Goal: Information Seeking & Learning: Learn about a topic

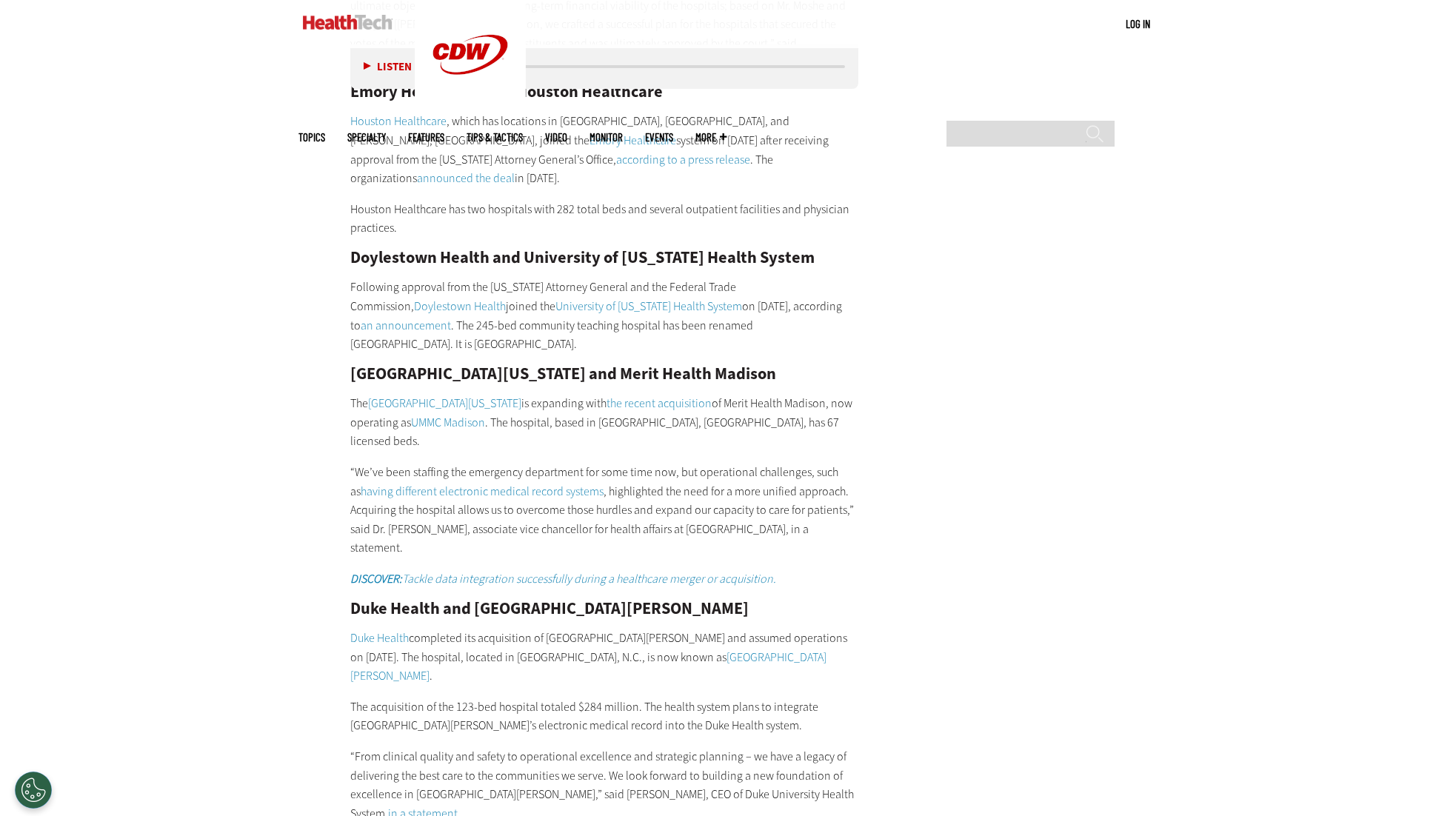
click at [494, 601] on h2 "Duke Health and [GEOGRAPHIC_DATA][PERSON_NAME]" at bounding box center [604, 608] width 508 height 16
click at [491, 601] on h2 "Duke Health and [GEOGRAPHIC_DATA][PERSON_NAME]" at bounding box center [604, 608] width 508 height 16
drag, startPoint x: 548, startPoint y: 552, endPoint x: 687, endPoint y: 551, distance: 139.0
click at [687, 629] on p "Duke Health completed its acquisition of [GEOGRAPHIC_DATA][PERSON_NAME] and ass…" at bounding box center [604, 658] width 508 height 57
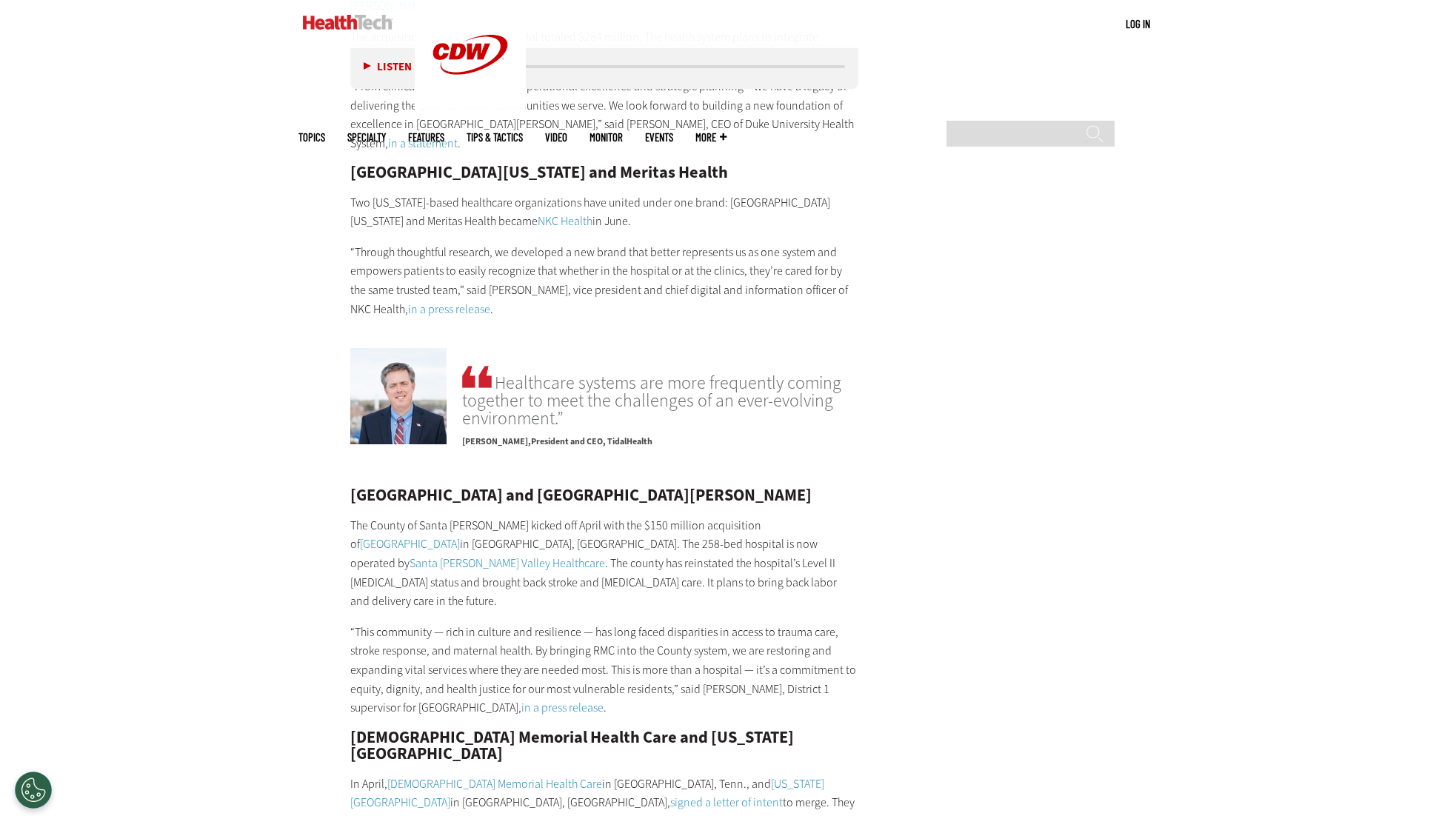
scroll to position [3259, 0]
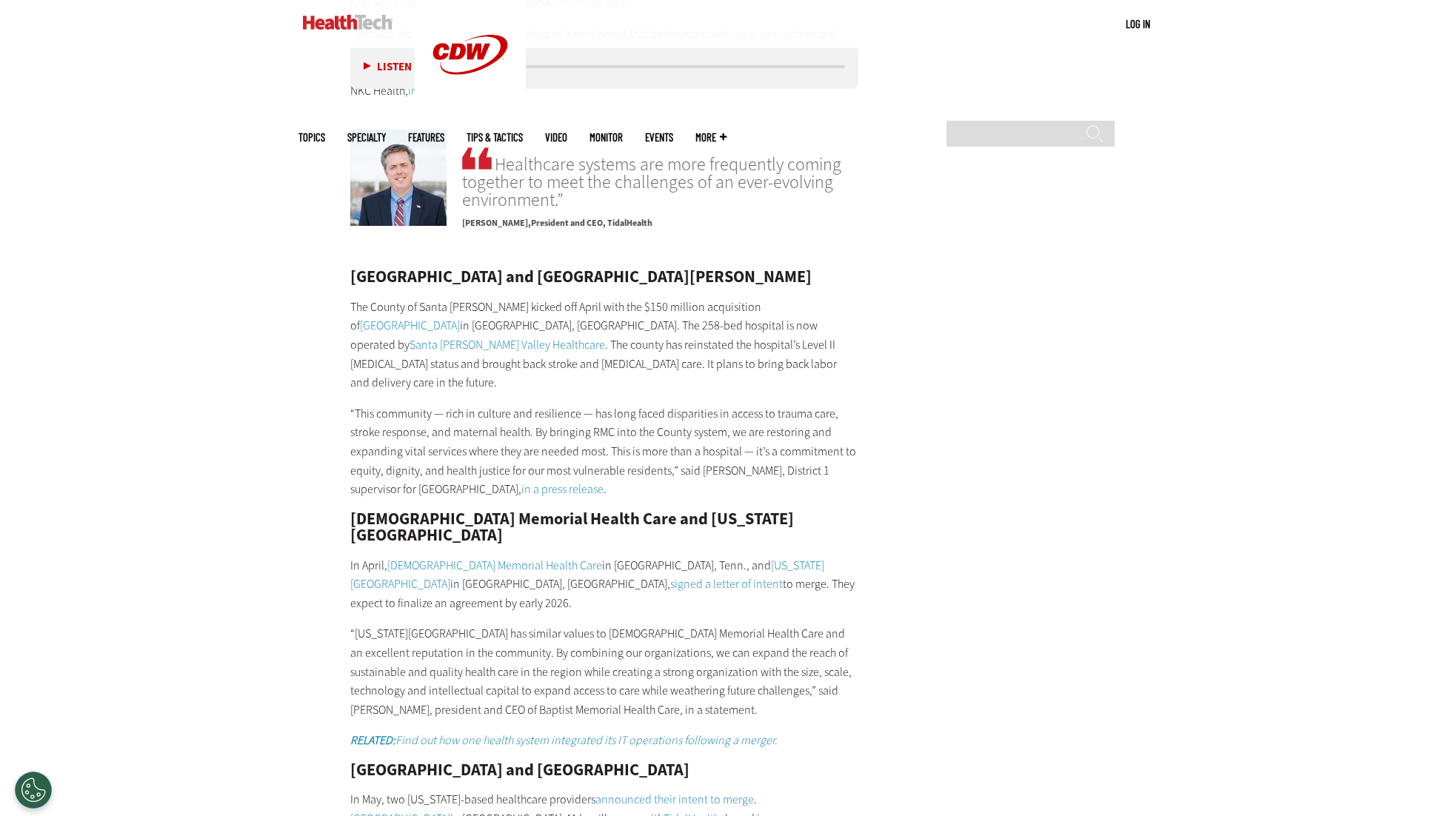
click at [476, 511] on h2 "[DEMOGRAPHIC_DATA] Memorial Health Care and [US_STATE][GEOGRAPHIC_DATA]" at bounding box center [604, 527] width 508 height 33
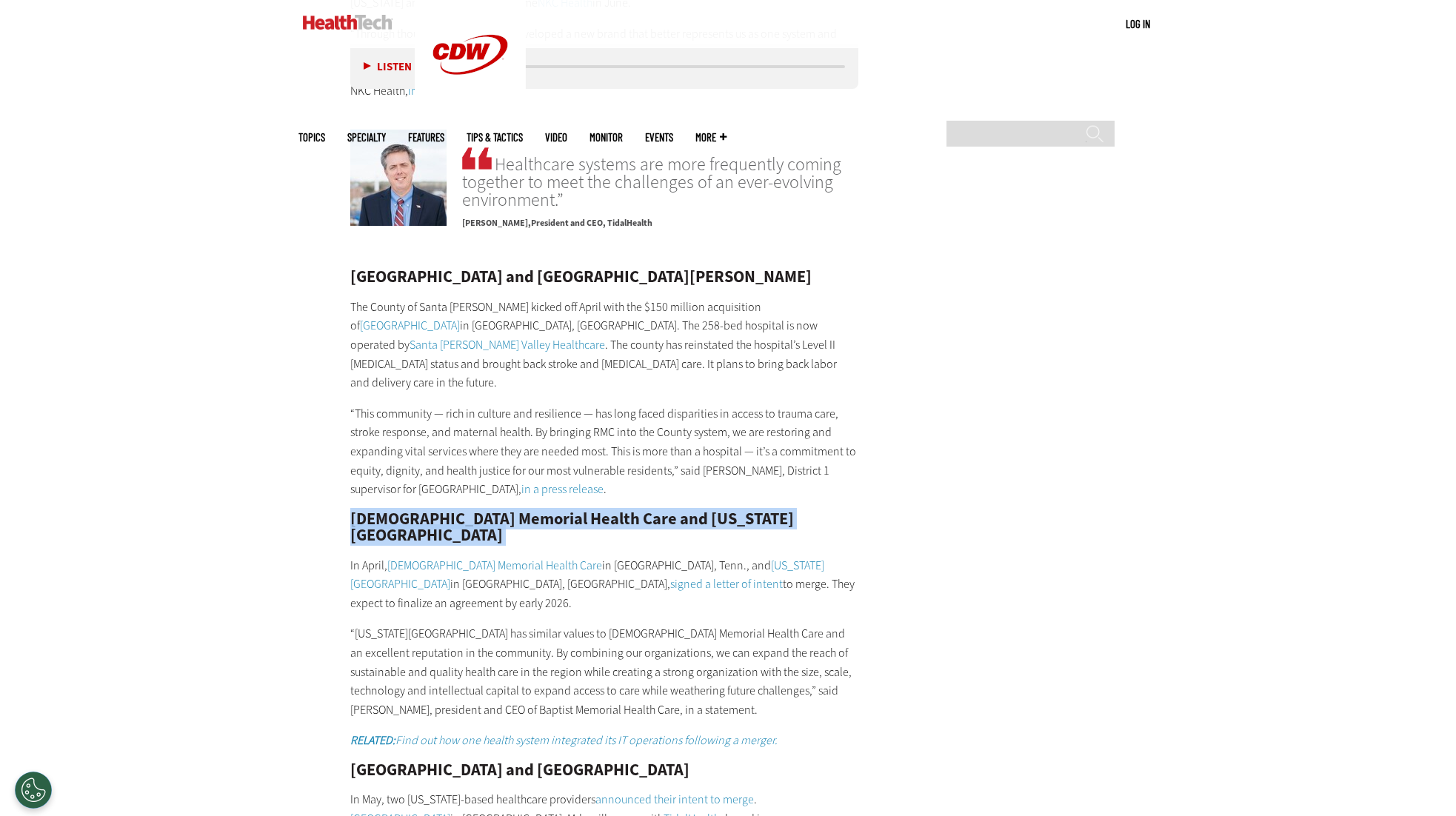
click at [476, 511] on h2 "[DEMOGRAPHIC_DATA] Memorial Health Care and [US_STATE][GEOGRAPHIC_DATA]" at bounding box center [604, 527] width 508 height 33
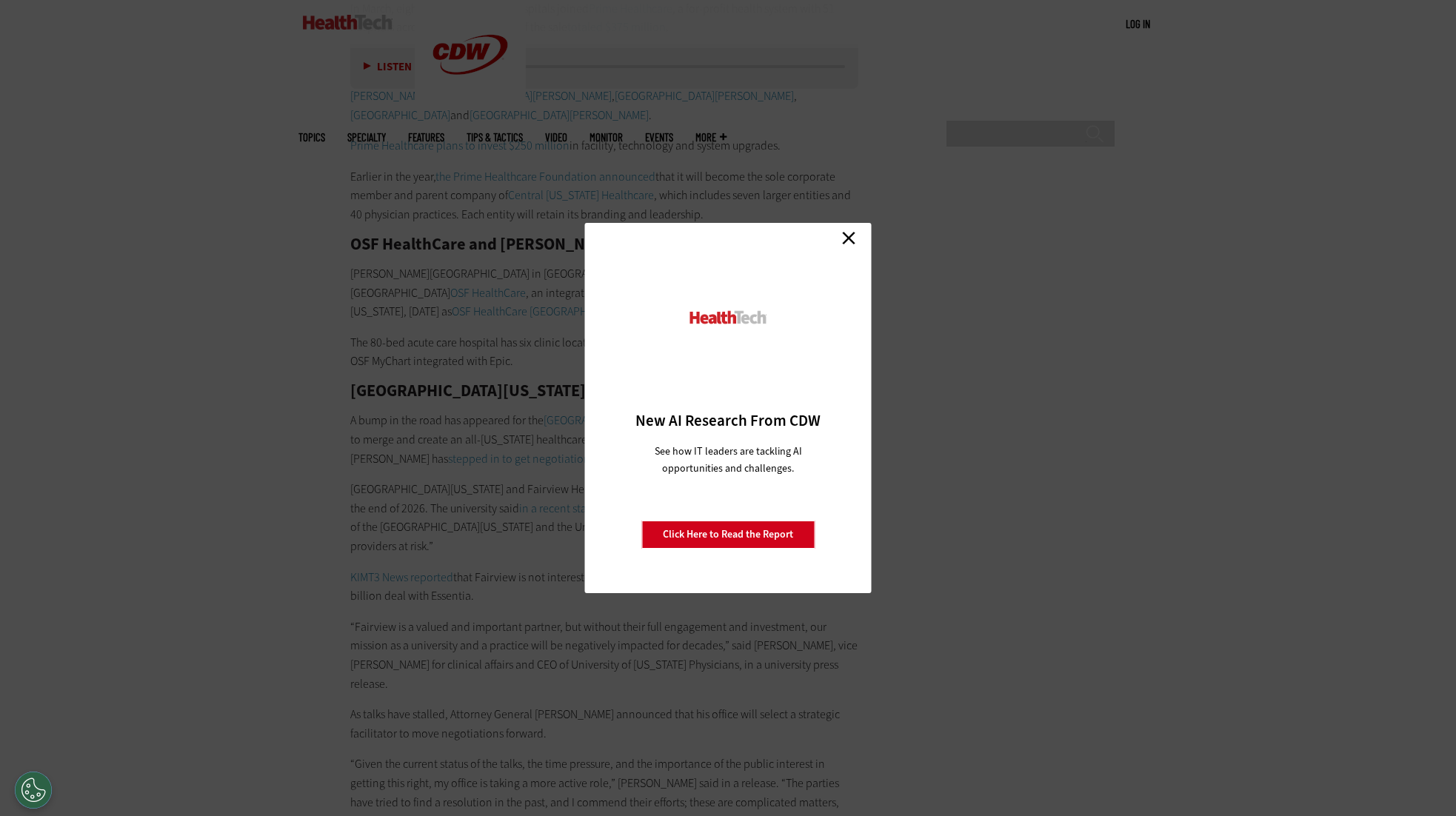
scroll to position [6833, 0]
click at [829, 234] on div "Close New AI Research From CDW See how IT leaders are tackling AI opportunities…" at bounding box center [728, 408] width 286 height 371
click at [849, 239] on link "Close" at bounding box center [848, 237] width 22 height 22
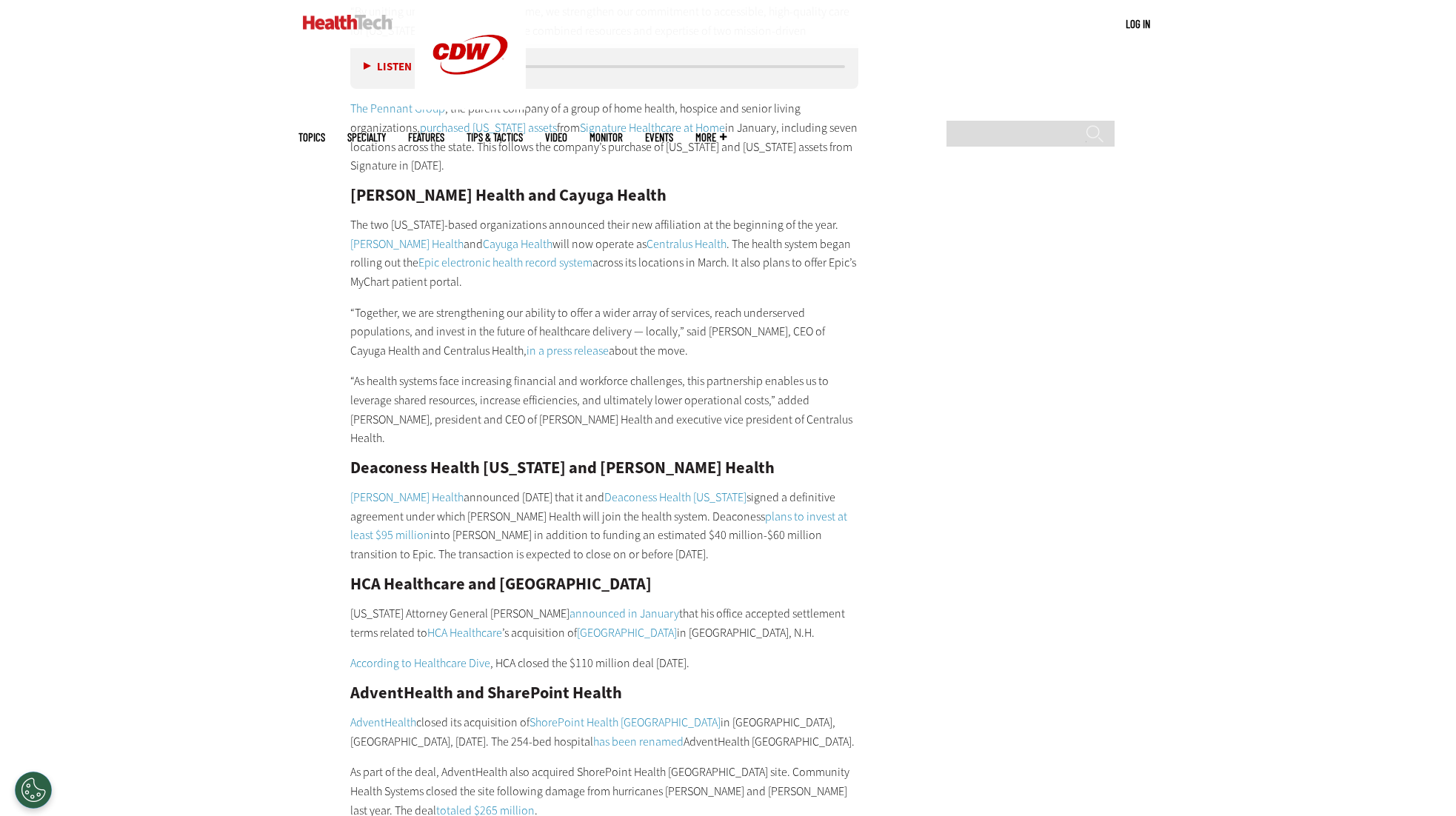
scroll to position [8018, 0]
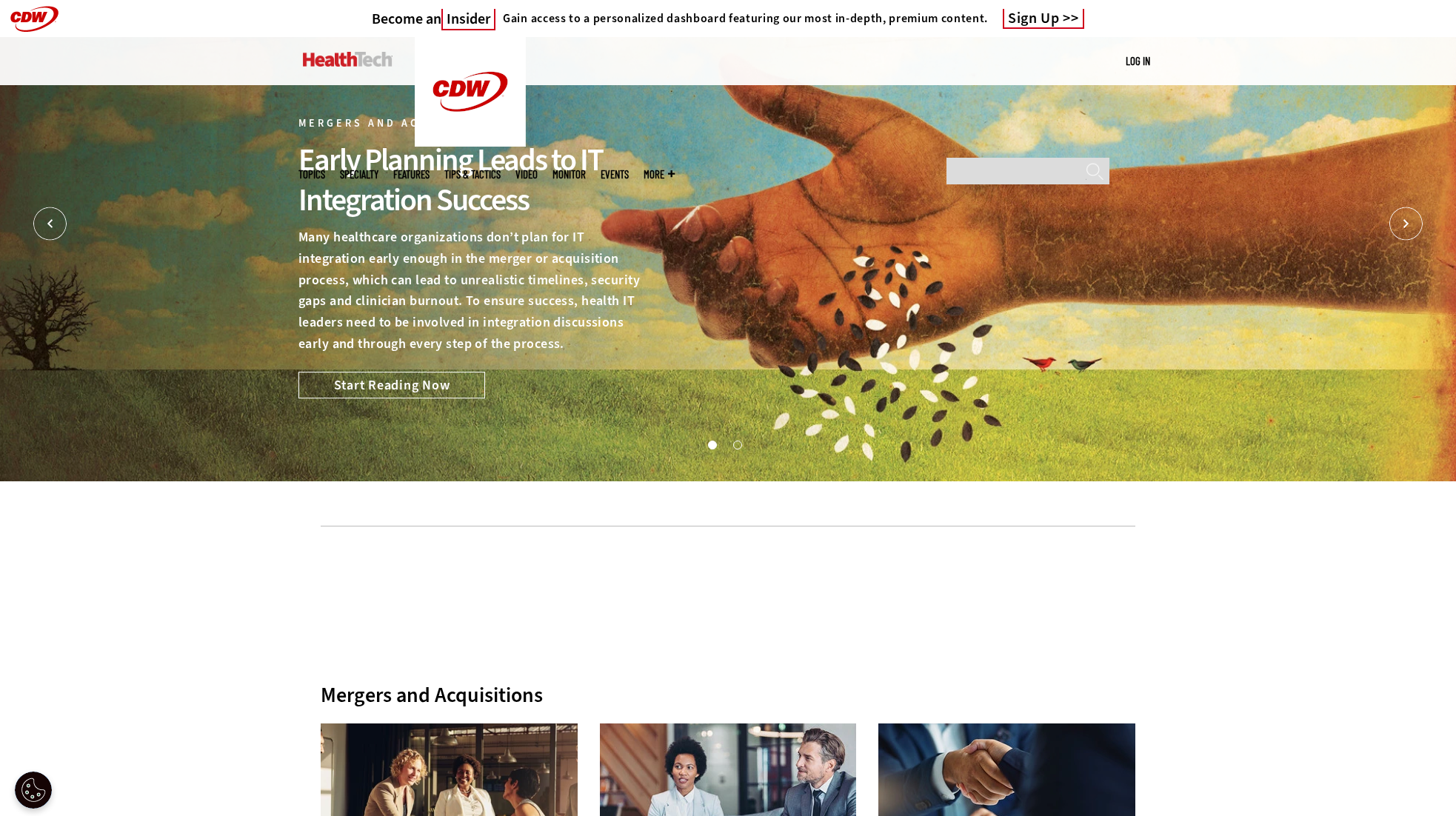
scroll to position [278, 0]
